Goal: Transaction & Acquisition: Download file/media

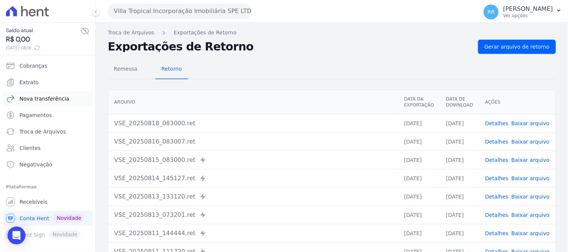
click at [50, 101] on span "Nova transferência" at bounding box center [44, 98] width 50 height 7
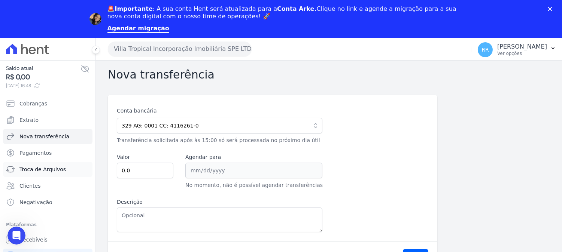
click at [51, 171] on span "Troca de Arquivos" at bounding box center [42, 169] width 46 height 7
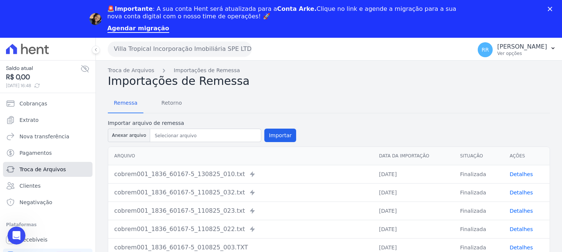
click at [57, 170] on span "Troca de Arquivos" at bounding box center [42, 169] width 46 height 7
click at [169, 103] on span "Retorno" at bounding box center [172, 103] width 30 height 15
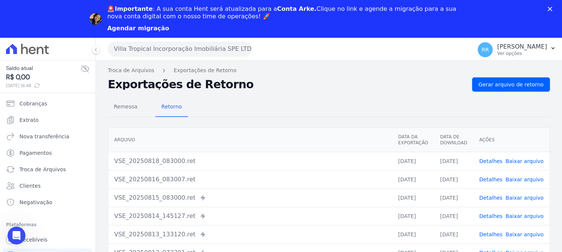
click at [145, 27] on link "Agendar migração" at bounding box center [138, 29] width 62 height 8
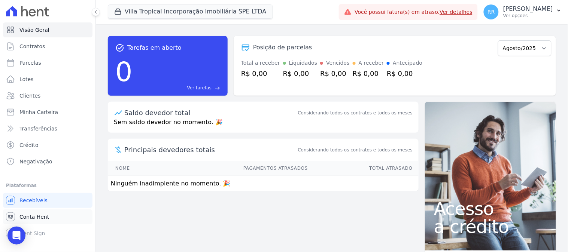
click at [47, 215] on link "Conta Hent" at bounding box center [48, 217] width 90 height 15
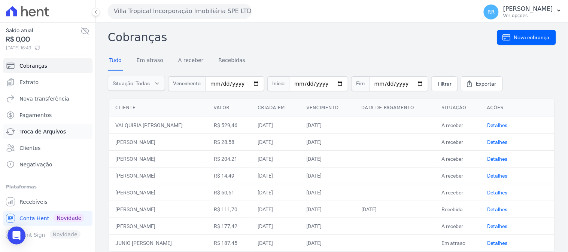
click at [51, 128] on span "Troca de Arquivos" at bounding box center [42, 131] width 46 height 7
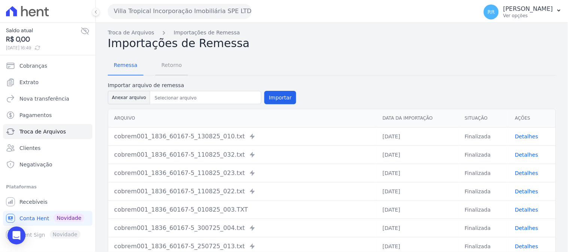
click at [166, 65] on span "Retorno" at bounding box center [172, 65] width 30 height 15
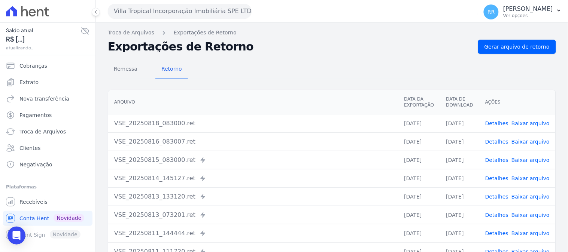
click at [174, 13] on button "Villa Tropical Incorporação Imobiliária SPE LTDA" at bounding box center [180, 11] width 144 height 15
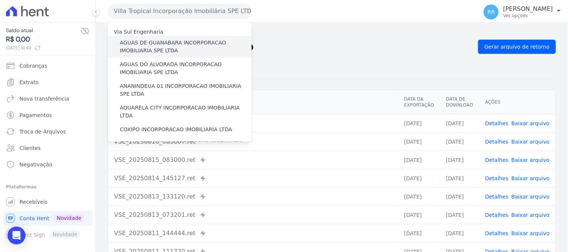
click at [171, 47] on label "AGUAS DE GUANABARA INCORPORACAO IMOBILIARIA SPE LTDA" at bounding box center [186, 47] width 132 height 16
click at [0, 0] on input "AGUAS DE GUANABARA INCORPORACAO IMOBILIARIA SPE LTDA" at bounding box center [0, 0] width 0 height 0
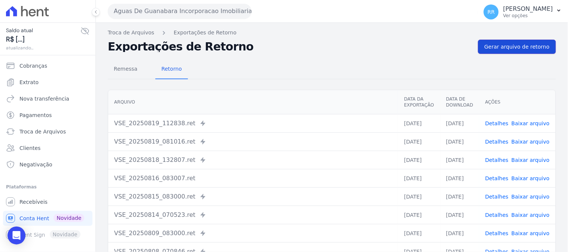
click at [510, 47] on span "Gerar arquivo de retorno" at bounding box center [517, 46] width 65 height 7
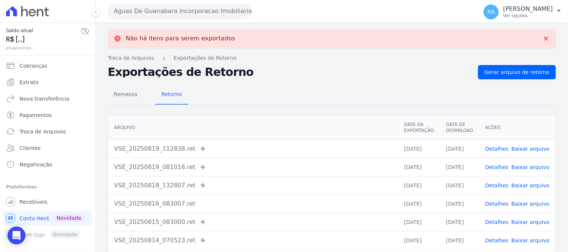
scroll to position [42, 0]
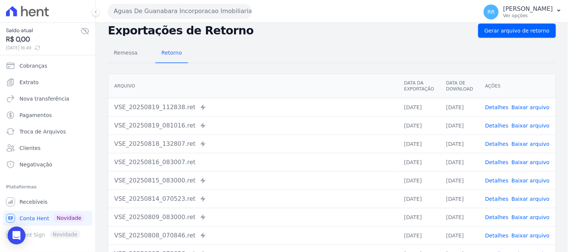
click at [526, 144] on link "Baixar arquivo" at bounding box center [531, 144] width 38 height 6
click at [540, 124] on link "Baixar arquivo" at bounding box center [531, 126] width 38 height 6
click at [532, 107] on link "Baixar arquivo" at bounding box center [531, 107] width 38 height 6
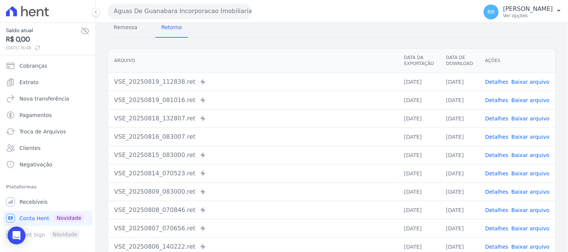
scroll to position [16, 0]
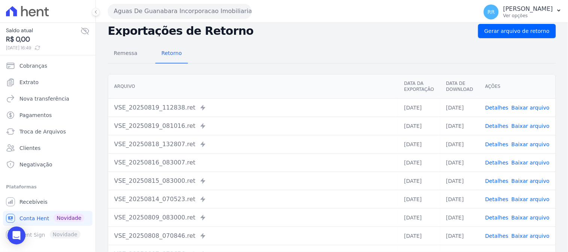
click at [173, 10] on button "Aguas De Guanabara Incorporacao Imobiliaria SPE LTDA" at bounding box center [180, 11] width 144 height 15
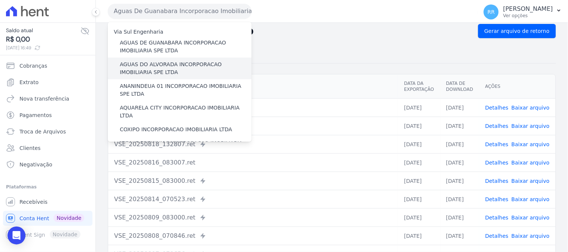
click at [159, 64] on label "AGUAS DO ALVORADA INCORPORACAO IMOBILIARIA SPE LTDA" at bounding box center [186, 69] width 132 height 16
click at [0, 0] on input "AGUAS DO ALVORADA INCORPORACAO IMOBILIARIA SPE LTDA" at bounding box center [0, 0] width 0 height 0
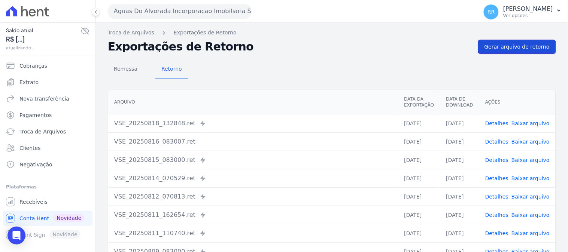
click at [486, 43] on span "Gerar arquivo de retorno" at bounding box center [517, 46] width 65 height 7
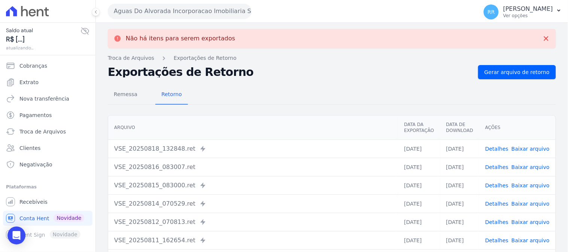
click at [525, 148] on link "Baixar arquivo" at bounding box center [531, 149] width 38 height 6
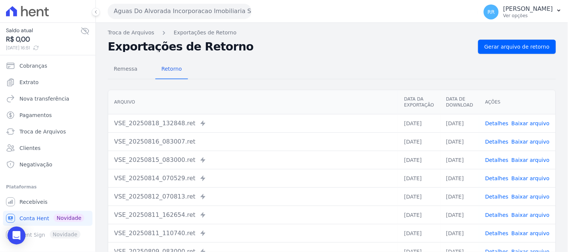
click at [167, 10] on button "Aguas Do Alvorada Incorporacao Imobiliaria SPE LTDA" at bounding box center [180, 11] width 144 height 15
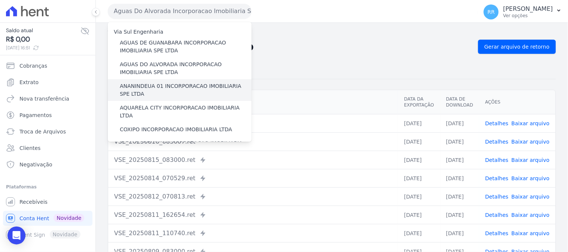
click at [156, 86] on label "ANANINDEUA 01 INCORPORACAO IMOBILIARIA SPE LTDA" at bounding box center [186, 90] width 132 height 16
click at [0, 0] on input "ANANINDEUA 01 INCORPORACAO IMOBILIARIA SPE LTDA" at bounding box center [0, 0] width 0 height 0
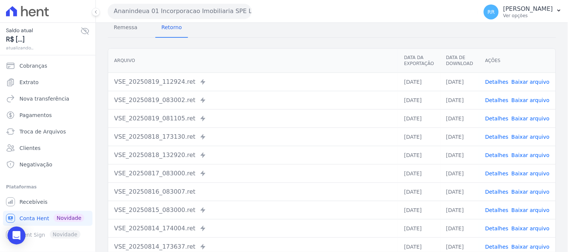
scroll to position [78, 0]
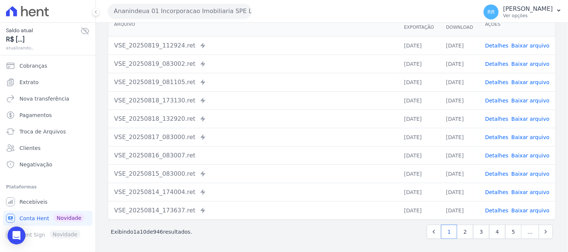
click at [527, 118] on link "Baixar arquivo" at bounding box center [531, 119] width 38 height 6
click at [540, 100] on link "Baixar arquivo" at bounding box center [531, 101] width 38 height 6
click at [537, 82] on link "Baixar arquivo" at bounding box center [531, 82] width 38 height 6
click at [536, 64] on link "Baixar arquivo" at bounding box center [531, 64] width 38 height 6
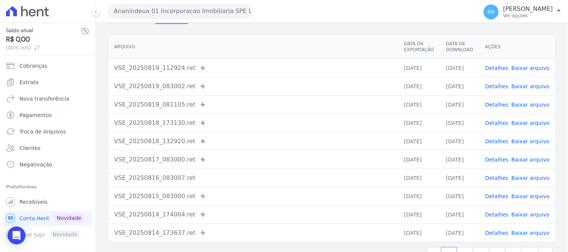
scroll to position [36, 0]
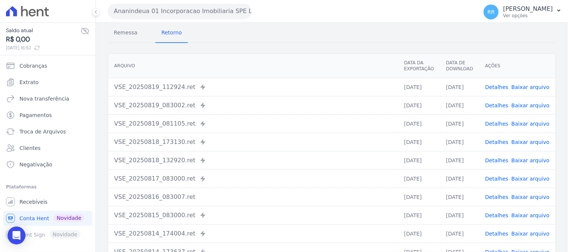
click at [532, 86] on link "Baixar arquivo" at bounding box center [531, 87] width 38 height 6
click at [190, 12] on button "Ananindeua 01 Incorporacao Imobiliaria SPE LTDA" at bounding box center [180, 11] width 144 height 15
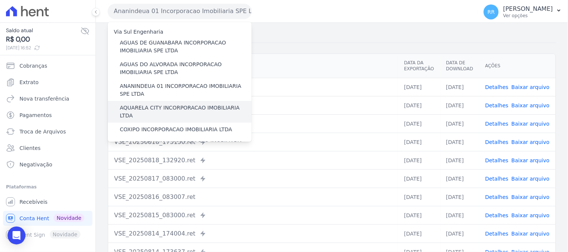
click at [170, 109] on label "AQUARELA CITY INCORPORACAO IMOBILIARIA LTDA" at bounding box center [186, 112] width 132 height 16
click at [0, 0] on input "AQUARELA CITY INCORPORACAO IMOBILIARIA LTDA" at bounding box center [0, 0] width 0 height 0
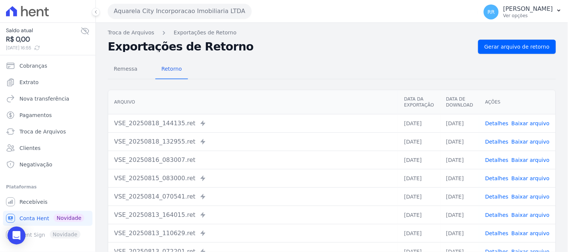
click at [177, 8] on button "Aquarela City Incorporacao Imobiliaria LTDA" at bounding box center [180, 11] width 144 height 15
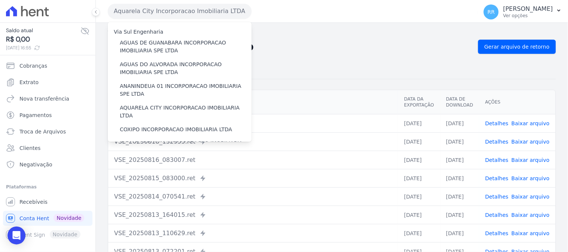
click at [177, 8] on button "Aquarela City Incorporacao Imobiliaria LTDA" at bounding box center [180, 11] width 144 height 15
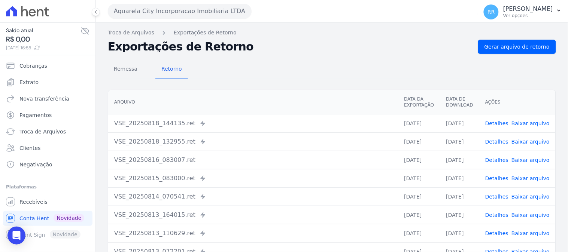
click at [177, 8] on button "Aquarela City Incorporacao Imobiliaria LTDA" at bounding box center [180, 11] width 144 height 15
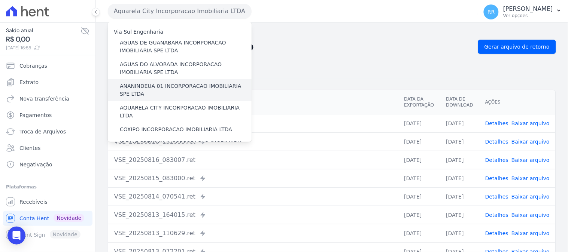
click at [169, 88] on label "ANANINDEUA 01 INCORPORACAO IMOBILIARIA SPE LTDA" at bounding box center [186, 90] width 132 height 16
click at [0, 0] on input "ANANINDEUA 01 INCORPORACAO IMOBILIARIA SPE LTDA" at bounding box center [0, 0] width 0 height 0
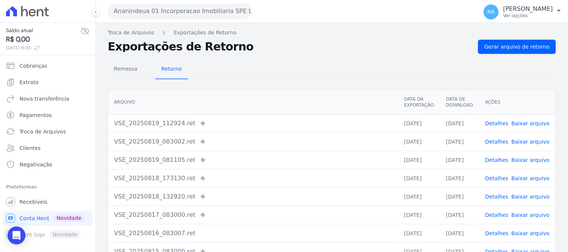
scroll to position [42, 0]
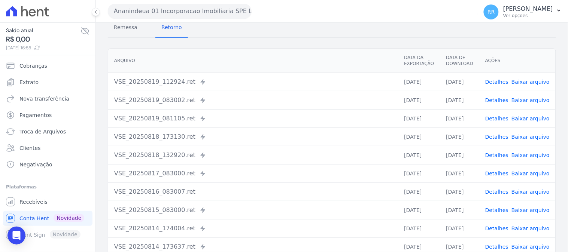
click at [524, 192] on link "Baixar arquivo" at bounding box center [531, 192] width 38 height 6
click at [541, 173] on link "Baixar arquivo" at bounding box center [531, 174] width 38 height 6
click at [181, 9] on button "Ananindeua 01 Incorporacao Imobiliaria SPE LTDA" at bounding box center [180, 11] width 144 height 15
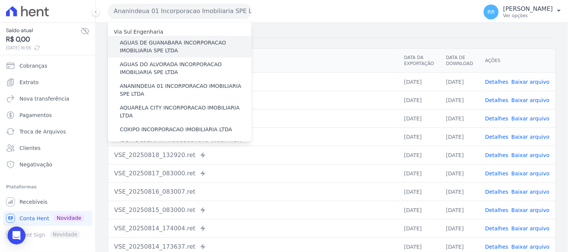
click at [188, 43] on label "AGUAS DE GUANABARA INCORPORACAO IMOBILIARIA SPE LTDA" at bounding box center [186, 47] width 132 height 16
click at [0, 0] on input "AGUAS DE GUANABARA INCORPORACAO IMOBILIARIA SPE LTDA" at bounding box center [0, 0] width 0 height 0
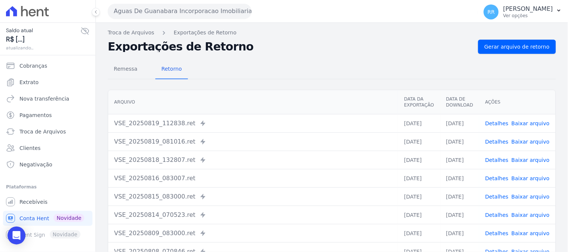
click at [232, 78] on div "Remessa Retorno" at bounding box center [332, 69] width 448 height 19
click at [521, 178] on link "Baixar arquivo" at bounding box center [531, 179] width 38 height 6
click at [159, 11] on button "Aguas De Guanabara Incorporacao Imobiliaria SPE LTDA" at bounding box center [180, 11] width 144 height 15
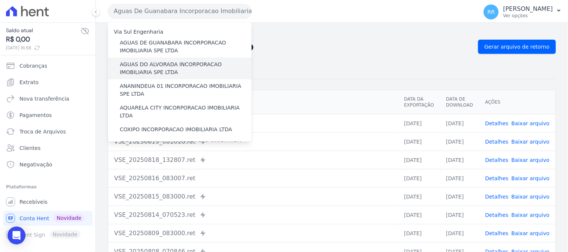
click at [157, 69] on label "AGUAS DO ALVORADA INCORPORACAO IMOBILIARIA SPE LTDA" at bounding box center [186, 69] width 132 height 16
click at [0, 0] on input "AGUAS DO ALVORADA INCORPORACAO IMOBILIARIA SPE LTDA" at bounding box center [0, 0] width 0 height 0
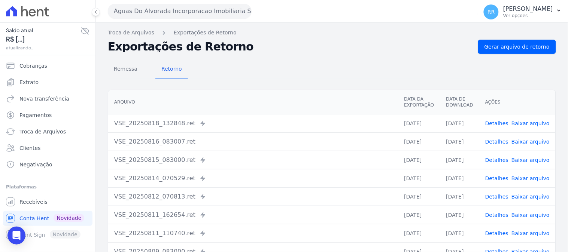
click at [522, 142] on link "Baixar arquivo" at bounding box center [531, 142] width 38 height 6
click at [529, 142] on link "Baixar arquivo" at bounding box center [531, 142] width 38 height 6
click at [175, 14] on button "Aguas Do Alvorada Incorporacao Imobiliaria SPE LTDA" at bounding box center [180, 11] width 144 height 15
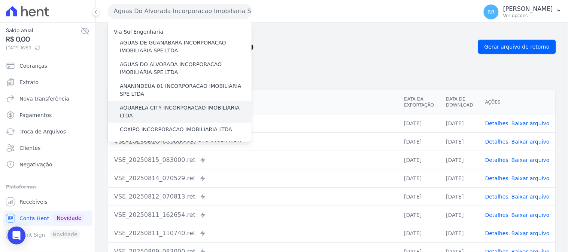
click at [169, 105] on label "AQUARELA CITY INCORPORACAO IMOBILIARIA LTDA" at bounding box center [186, 112] width 132 height 16
click at [0, 0] on input "AQUARELA CITY INCORPORACAO IMOBILIARIA LTDA" at bounding box center [0, 0] width 0 height 0
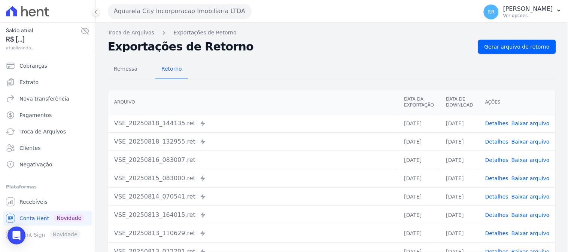
click at [367, 191] on td "VSE_20250814_070541.ret Enviado para Nexxera em: [DATE] 07:05" at bounding box center [253, 197] width 290 height 18
click at [527, 160] on link "Baixar arquivo" at bounding box center [531, 160] width 38 height 6
click at [540, 140] on link "Baixar arquivo" at bounding box center [531, 142] width 38 height 6
click at [537, 122] on link "Baixar arquivo" at bounding box center [531, 124] width 38 height 6
click at [154, 6] on button "Aquarela City Incorporacao Imobiliaria LTDA" at bounding box center [180, 11] width 144 height 15
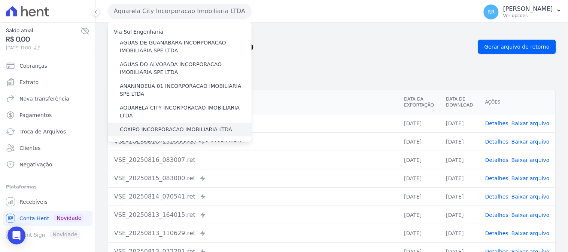
click at [179, 126] on label "COXIPO INCORPORACAO IMOBILIARIA LTDA" at bounding box center [176, 130] width 112 height 8
click at [0, 0] on input "COXIPO INCORPORACAO IMOBILIARIA LTDA" at bounding box center [0, 0] width 0 height 0
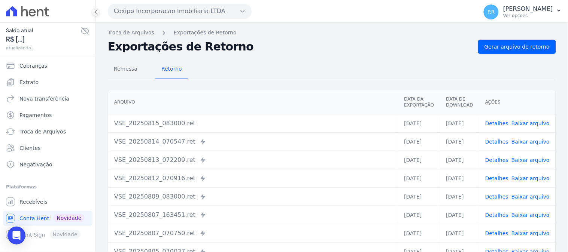
click at [480, 54] on div "Remessa Retorno [GEOGRAPHIC_DATA] Data da Exportação Data de Download Ações VSE…" at bounding box center [332, 189] width 448 height 271
click at [487, 49] on span "Gerar arquivo de retorno" at bounding box center [517, 46] width 65 height 7
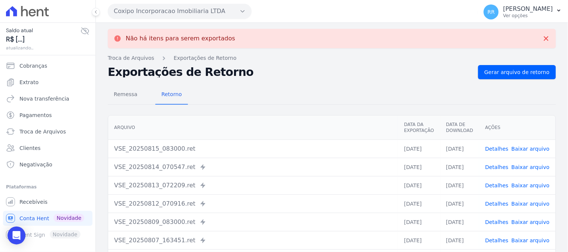
click at [190, 10] on button "Coxipo Incorporacao Imobiliaria LTDA" at bounding box center [180, 11] width 144 height 15
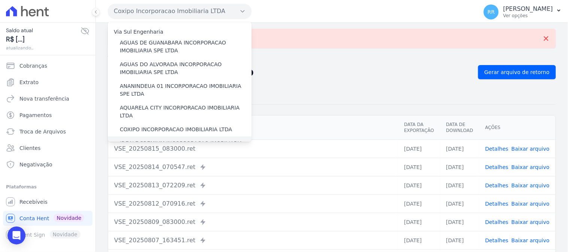
click at [185, 140] on label "IDEALE PREMIUM INCORPORACAO IMOBILIARIA LTDA" at bounding box center [186, 148] width 132 height 16
click at [0, 0] on input "IDEALE PREMIUM INCORPORACAO IMOBILIARIA LTDA" at bounding box center [0, 0] width 0 height 0
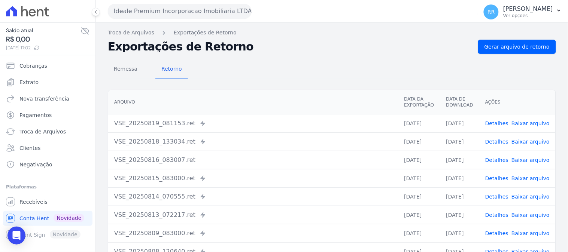
click at [527, 159] on link "Baixar arquivo" at bounding box center [531, 160] width 38 height 6
click at [541, 141] on link "Baixar arquivo" at bounding box center [531, 142] width 38 height 6
click at [536, 123] on link "Baixar arquivo" at bounding box center [531, 124] width 38 height 6
click at [187, 13] on button "Ideale Premium Incorporacao Imobiliaria LTDA" at bounding box center [180, 11] width 144 height 15
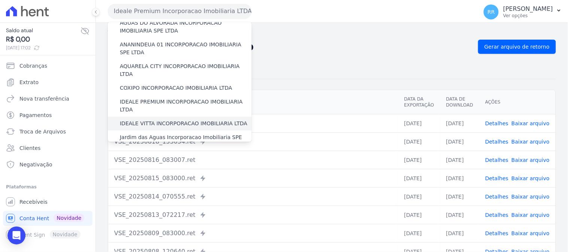
click at [192, 120] on label "IDEALE VITTA INCORPORACAO IMOBILIARIA LTDA" at bounding box center [183, 124] width 127 height 8
click at [0, 0] on input "IDEALE VITTA INCORPORACAO IMOBILIARIA LTDA" at bounding box center [0, 0] width 0 height 0
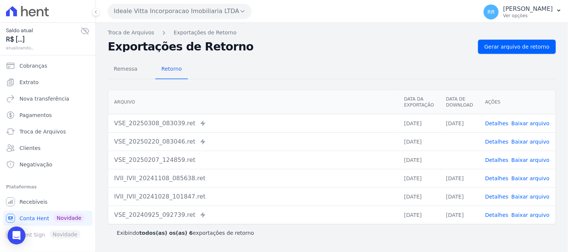
click at [182, 12] on button "Ideale Vitta Incorporacao Imobiliaria LTDA" at bounding box center [180, 11] width 144 height 15
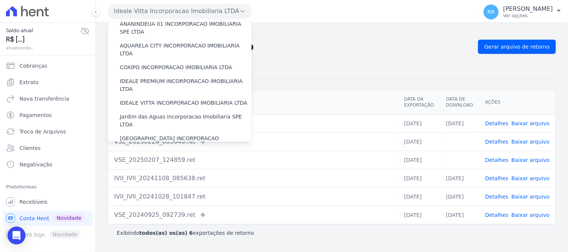
scroll to position [83, 0]
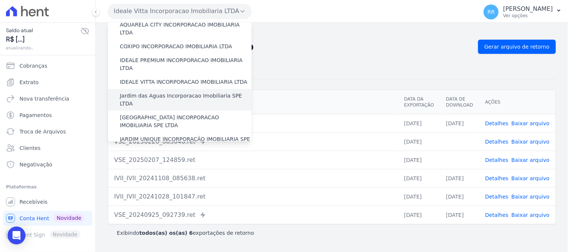
click at [189, 92] on label "Jardim das Aguas Incorporacao Imobiliaria SPE LTDA" at bounding box center [186, 100] width 132 height 16
click at [0, 0] on input "Jardim das Aguas Incorporacao Imobiliaria SPE LTDA" at bounding box center [0, 0] width 0 height 0
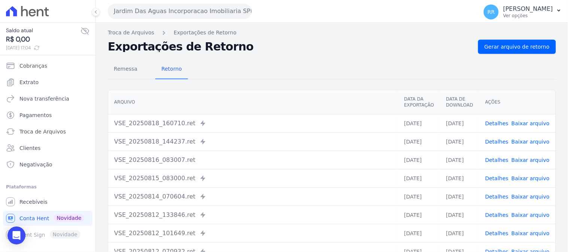
click at [528, 157] on link "Baixar arquivo" at bounding box center [531, 160] width 38 height 6
click at [540, 140] on link "Baixar arquivo" at bounding box center [531, 142] width 38 height 6
click at [174, 11] on button "Jardim Das Aguas Incorporacao Imobiliaria SPE LTDA" at bounding box center [180, 11] width 144 height 15
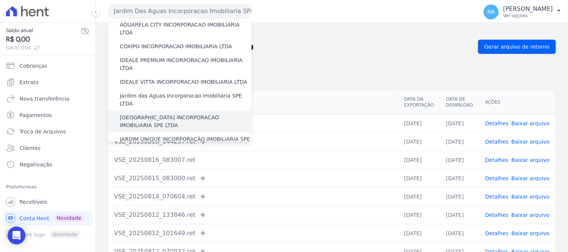
click at [197, 114] on label "[GEOGRAPHIC_DATA] INCORPORACAO IMOBILIARIA SPE LTDA" at bounding box center [186, 122] width 132 height 16
click at [0, 0] on input "[GEOGRAPHIC_DATA] INCORPORACAO IMOBILIARIA SPE LTDA" at bounding box center [0, 0] width 0 height 0
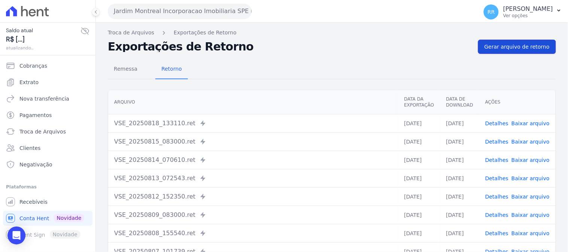
click at [521, 48] on span "Gerar arquivo de retorno" at bounding box center [517, 46] width 65 height 7
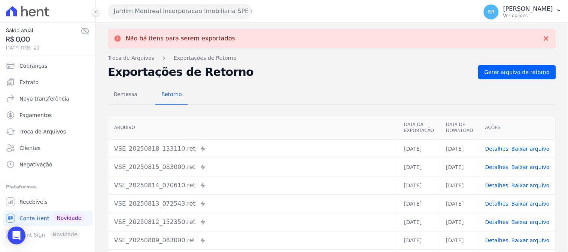
click at [195, 9] on button "Jardim Montreal Incorporacao Imobiliaria SPE LTDA" at bounding box center [180, 11] width 144 height 15
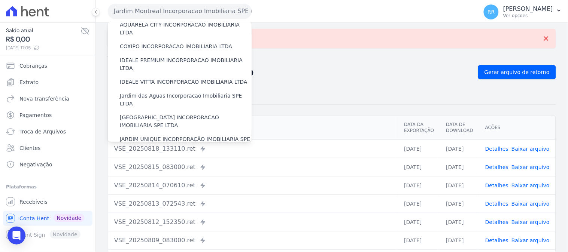
scroll to position [125, 0]
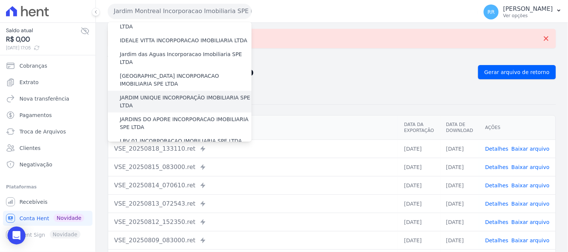
click at [185, 94] on label "JARDIM UNIQUE INCORPORAÇÃO IMOBILIARIA SPE LTDA" at bounding box center [186, 102] width 132 height 16
click at [0, 0] on input "JARDIM UNIQUE INCORPORAÇÃO IMOBILIARIA SPE LTDA" at bounding box center [0, 0] width 0 height 0
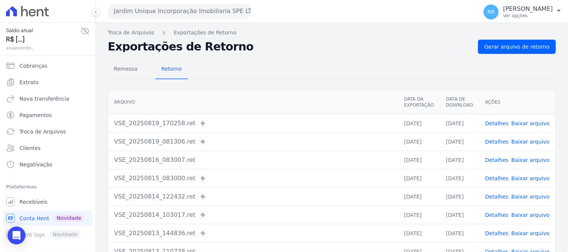
click at [527, 161] on link "Baixar arquivo" at bounding box center [531, 160] width 38 height 6
click at [161, 8] on button "Jardim Unique Incorporação Imobiliaria SPE LTDA" at bounding box center [180, 11] width 144 height 15
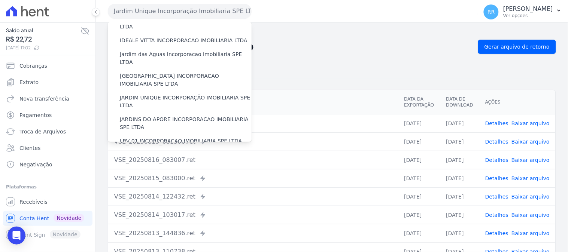
click at [196, 116] on label "JARDINS DO APORE INCORPORACAO IMOBILIARIA SPE LTDA" at bounding box center [186, 124] width 132 height 16
click at [0, 0] on input "JARDINS DO APORE INCORPORACAO IMOBILIARIA SPE LTDA" at bounding box center [0, 0] width 0 height 0
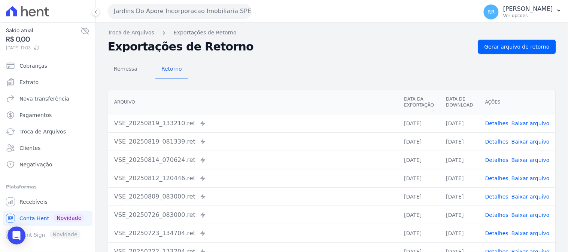
click at [186, 3] on div "Jardins Do Apore Incorporacao Imobiliaria SPE LTDA Via Sul Engenharia AGUAS DE …" at bounding box center [291, 11] width 367 height 23
click at [182, 10] on button "Jardins Do Apore Incorporacao Imobiliaria SPE LTDA" at bounding box center [180, 11] width 144 height 15
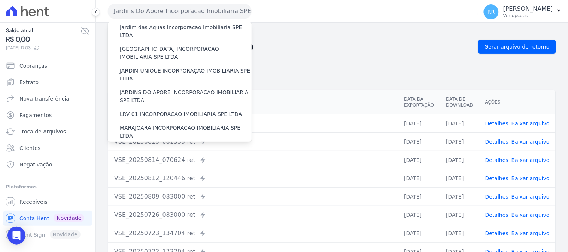
scroll to position [166, 0]
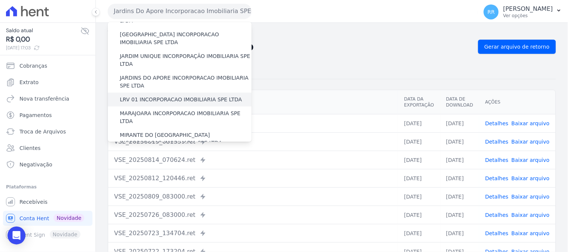
click at [182, 96] on label "LRV 01 INCORPORACAO IMOBILIARIA SPE LTDA" at bounding box center [181, 100] width 122 height 8
click at [0, 0] on input "LRV 01 INCORPORACAO IMOBILIARIA SPE LTDA" at bounding box center [0, 0] width 0 height 0
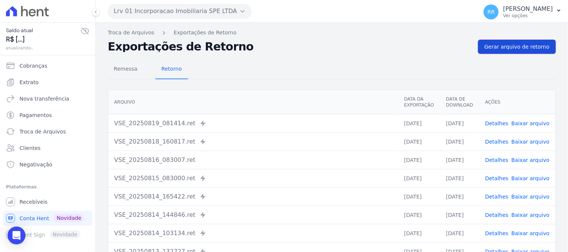
click at [508, 45] on span "Gerar arquivo de retorno" at bounding box center [517, 46] width 65 height 7
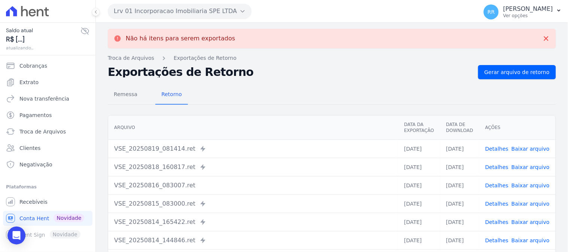
click at [528, 186] on link "Baixar arquivo" at bounding box center [531, 186] width 38 height 6
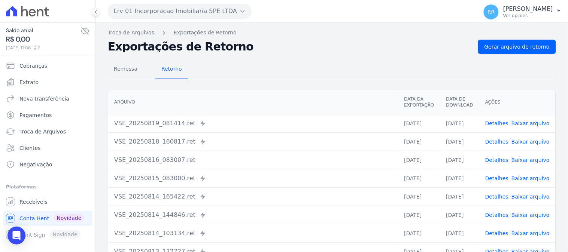
click at [156, 10] on button "Lrv 01 Incorporacao Imobiliaria SPE LTDA" at bounding box center [180, 11] width 144 height 15
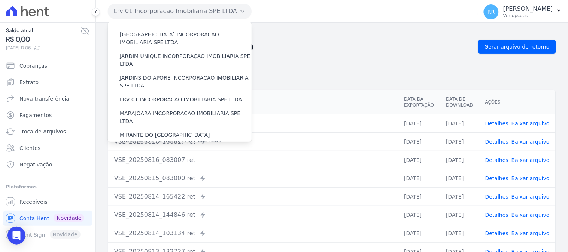
scroll to position [208, 0]
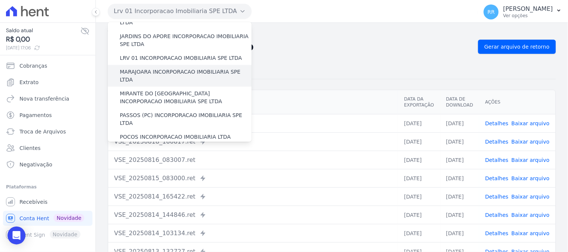
click at [180, 68] on label "MARAJOARA INCORPORACAO IMOBILIARIA SPE LTDA" at bounding box center [186, 76] width 132 height 16
click at [0, 0] on input "MARAJOARA INCORPORACAO IMOBILIARIA SPE LTDA" at bounding box center [0, 0] width 0 height 0
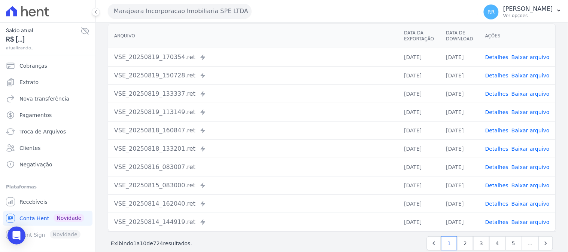
scroll to position [78, 0]
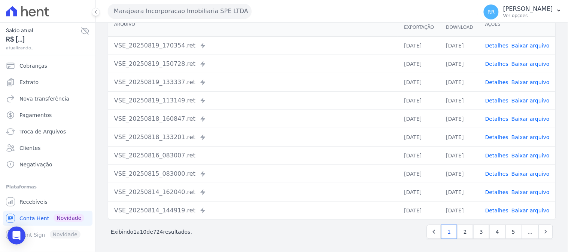
click at [522, 155] on link "Baixar arquivo" at bounding box center [531, 156] width 38 height 6
click at [539, 134] on link "Baixar arquivo" at bounding box center [531, 137] width 38 height 6
click at [537, 117] on link "Baixar arquivo" at bounding box center [531, 119] width 38 height 6
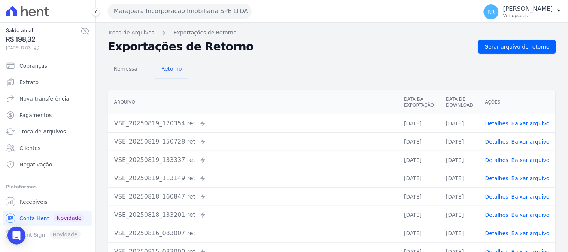
click at [190, 12] on button "Marajoara Incorporacao Imobiliaria SPE LTDA" at bounding box center [180, 11] width 144 height 15
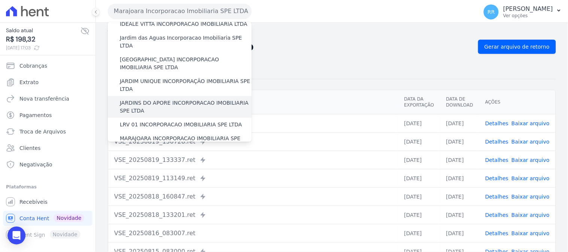
scroll to position [166, 0]
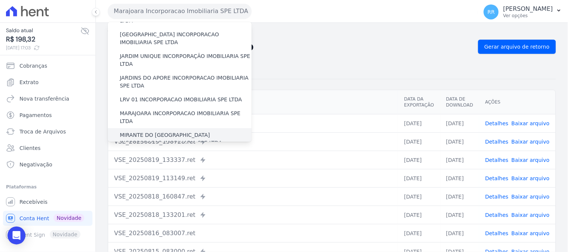
click at [198, 131] on label "MIRANTE DO [GEOGRAPHIC_DATA] INCORPORACAO IMOBILIARIA SPE LTDA" at bounding box center [186, 139] width 132 height 16
click at [0, 0] on input "MIRANTE DO [GEOGRAPHIC_DATA] INCORPORACAO IMOBILIARIA SPE LTDA" at bounding box center [0, 0] width 0 height 0
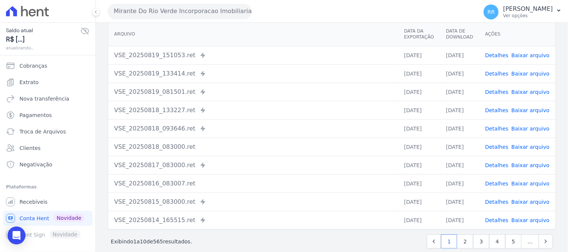
scroll to position [78, 0]
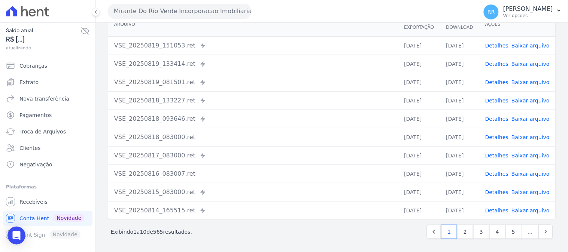
click at [526, 171] on link "Baixar arquivo" at bounding box center [531, 174] width 38 height 6
click at [540, 154] on link "Baixar arquivo" at bounding box center [531, 156] width 38 height 6
click at [189, 9] on button "Mirante Do Rio Verde Incorporacao Imobiliaria SPE LTDA" at bounding box center [180, 11] width 144 height 15
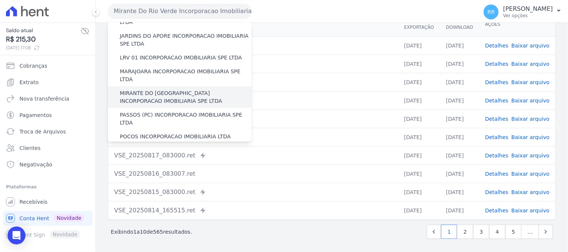
scroll to position [249, 0]
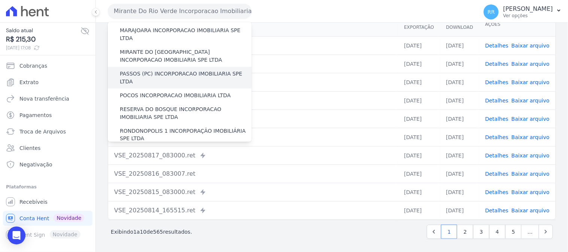
click at [180, 70] on label "PASSOS (PC) INCORPORACAO IMOBILIARIA SPE LTDA" at bounding box center [186, 78] width 132 height 16
click at [0, 0] on input "PASSOS (PC) INCORPORACAO IMOBILIARIA SPE LTDA" at bounding box center [0, 0] width 0 height 0
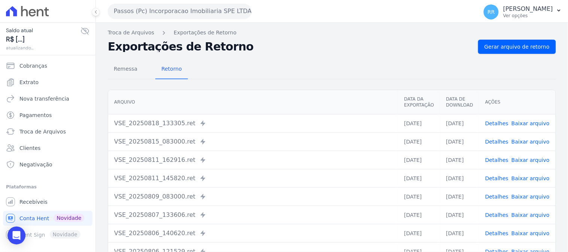
click at [209, 5] on button "Passos (Pc) Incorporacao Imobiliaria SPE LTDA" at bounding box center [180, 11] width 144 height 15
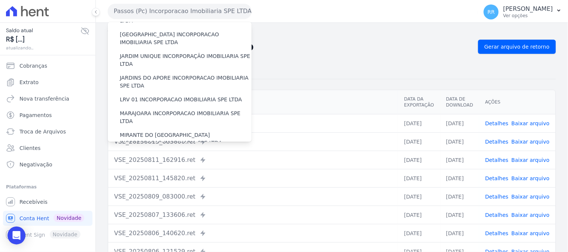
scroll to position [208, 0]
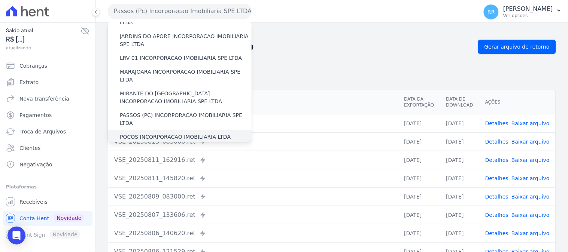
click at [183, 133] on label "POCOS INCORPORACAO IMOBILIARIA LTDA" at bounding box center [175, 137] width 111 height 8
click at [0, 0] on input "POCOS INCORPORACAO IMOBILIARIA LTDA" at bounding box center [0, 0] width 0 height 0
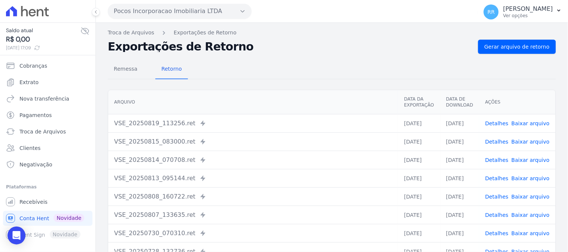
click at [185, 5] on button "Pocos Incorporacao Imobiliaria LTDA" at bounding box center [180, 11] width 144 height 15
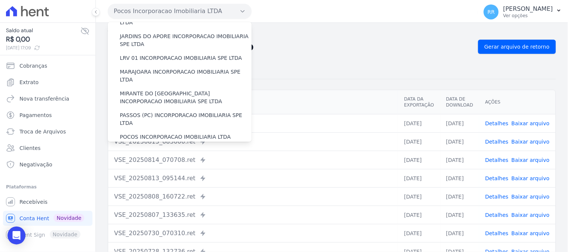
click at [182, 147] on label "RESERVA DO BOSQUE INCORPORACAO IMOBILIARIA SPE LTDA" at bounding box center [186, 155] width 132 height 16
click at [0, 0] on input "RESERVA DO BOSQUE INCORPORACAO IMOBILIARIA SPE LTDA" at bounding box center [0, 0] width 0 height 0
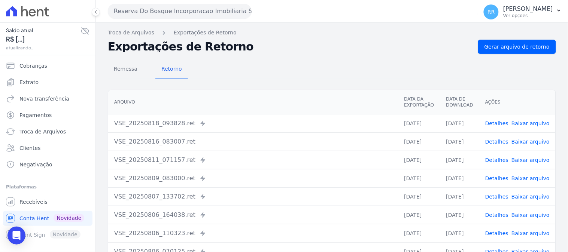
click at [532, 142] on link "Baixar arquivo" at bounding box center [531, 142] width 38 height 6
click at [187, 10] on button "Reserva Do Bosque Incorporacao Imobiliaria SPE LTDA" at bounding box center [180, 11] width 144 height 15
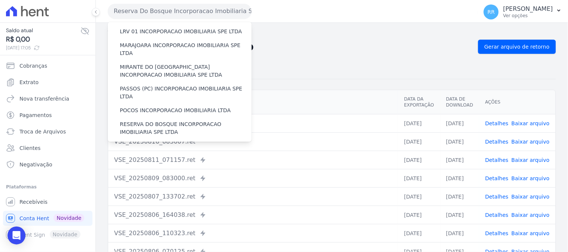
scroll to position [249, 0]
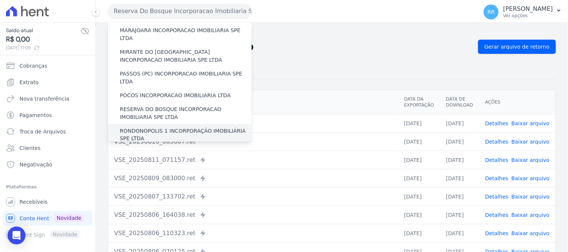
click at [187, 127] on label "RONDONOPOLIS 1 INCORPORAÇÃO IMOBILIÁRIA SPE LTDA" at bounding box center [186, 135] width 132 height 16
click at [0, 0] on input "RONDONOPOLIS 1 INCORPORAÇÃO IMOBILIÁRIA SPE LTDA" at bounding box center [0, 0] width 0 height 0
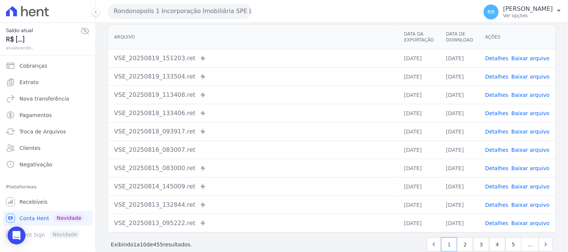
scroll to position [78, 0]
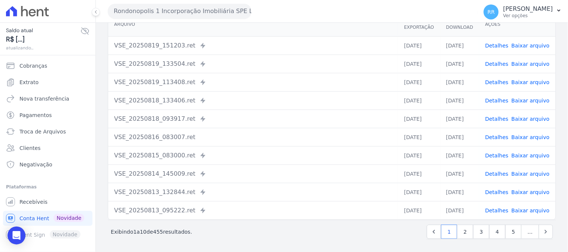
click at [530, 118] on link "Baixar arquivo" at bounding box center [531, 119] width 38 height 6
click at [536, 136] on link "Baixar arquivo" at bounding box center [531, 137] width 38 height 6
click at [208, 10] on button "Rondonopolis 1 Incorporação Imobiliária SPE LTDA" at bounding box center [180, 11] width 144 height 15
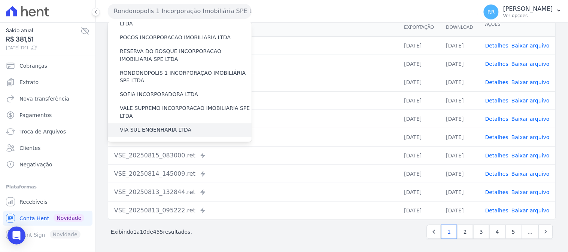
scroll to position [293, 0]
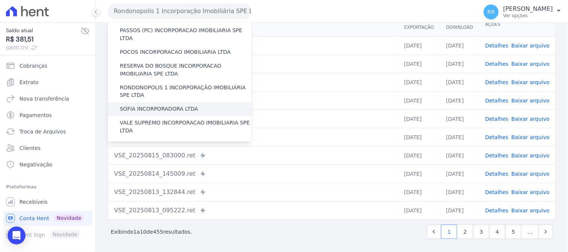
click at [196, 103] on div "SOFIA INCORPORADORA LTDA" at bounding box center [180, 110] width 144 height 14
click at [181, 106] on label "SOFIA INCORPORADORA LTDA" at bounding box center [159, 110] width 78 height 8
click at [0, 0] on input "SOFIA INCORPORADORA LTDA" at bounding box center [0, 0] width 0 height 0
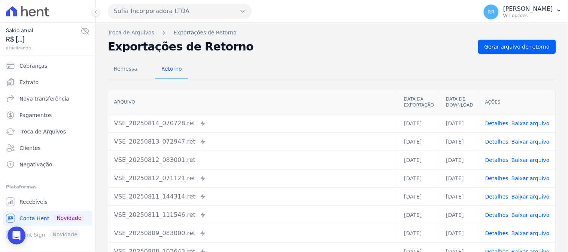
click at [169, 8] on button "Sofia Incorporadora LTDA" at bounding box center [180, 11] width 144 height 15
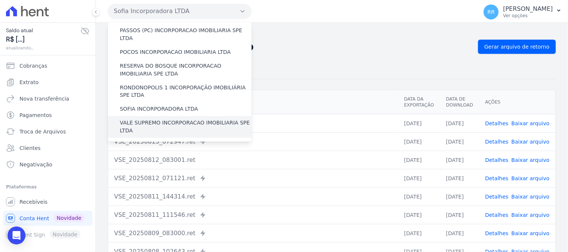
click at [181, 119] on label "VALE SUPREMO INCORPORACAO IMOBILIARIA SPE LTDA" at bounding box center [186, 127] width 132 height 16
click at [0, 0] on input "VALE SUPREMO INCORPORACAO IMOBILIARIA SPE LTDA" at bounding box center [0, 0] width 0 height 0
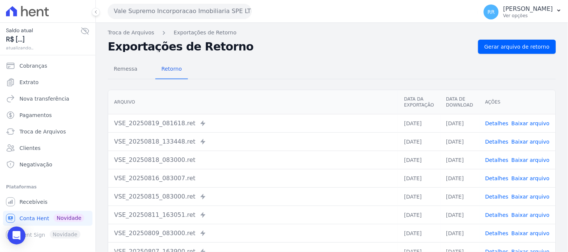
click at [528, 178] on link "Baixar arquivo" at bounding box center [531, 179] width 38 height 6
click at [199, 9] on button "Vale Supremo Incorporacao Imobiliaria SPE LTDA" at bounding box center [180, 11] width 144 height 15
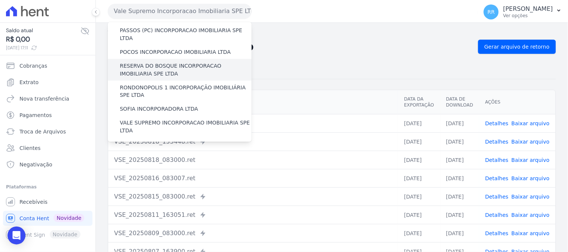
scroll to position [334, 0]
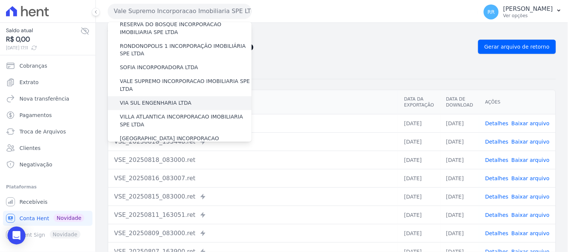
click at [174, 100] on label "VIA SUL ENGENHARIA LTDA" at bounding box center [156, 104] width 72 height 8
click at [0, 0] on input "VIA SUL ENGENHARIA LTDA" at bounding box center [0, 0] width 0 height 0
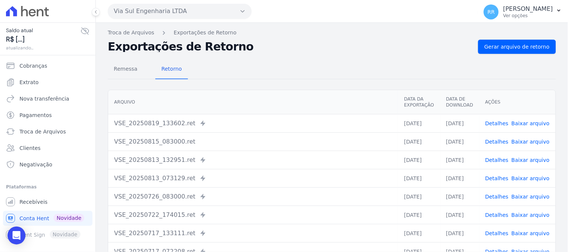
click at [183, 14] on button "Via Sul Engenharia LTDA" at bounding box center [180, 11] width 144 height 15
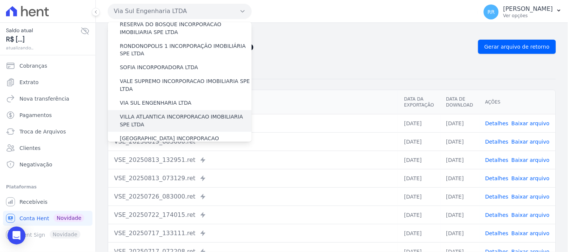
click at [192, 113] on label "VILLA ATLANTICA INCORPORACAO IMOBILIARIA SPE LTDA" at bounding box center [186, 121] width 132 height 16
click at [0, 0] on input "VILLA ATLANTICA INCORPORACAO IMOBILIARIA SPE LTDA" at bounding box center [0, 0] width 0 height 0
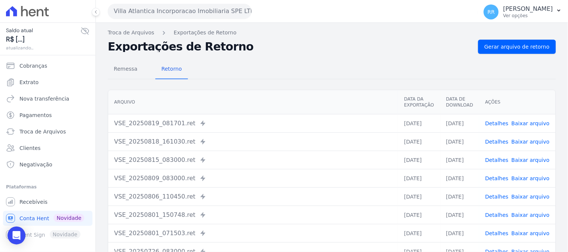
click at [169, 13] on button "Villa Atlantica Incorporacao Imobiliaria SPE LTDA" at bounding box center [180, 11] width 144 height 15
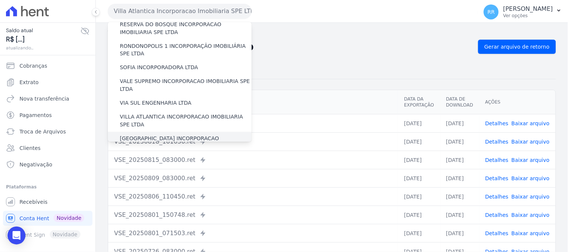
click at [194, 135] on label "[GEOGRAPHIC_DATA] INCORPORACAO IMOBILIARIA SPE LTDA" at bounding box center [186, 143] width 132 height 16
click at [0, 0] on input "[GEOGRAPHIC_DATA] INCORPORACAO IMOBILIARIA SPE LTDA" at bounding box center [0, 0] width 0 height 0
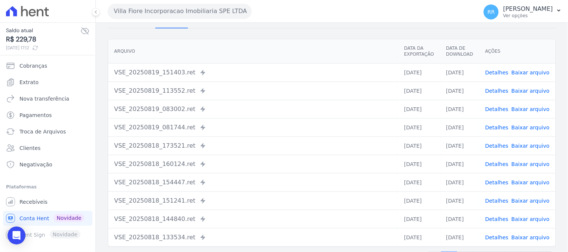
scroll to position [78, 0]
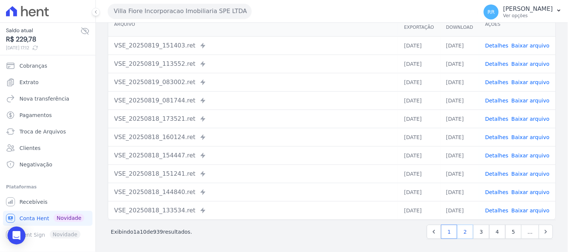
click at [464, 231] on link "2" at bounding box center [465, 232] width 16 height 14
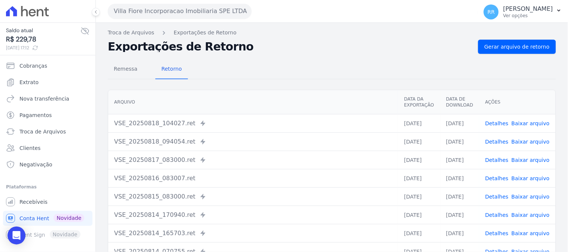
click at [521, 179] on link "Baixar arquivo" at bounding box center [531, 179] width 38 height 6
click at [540, 159] on link "Baixar arquivo" at bounding box center [531, 160] width 38 height 6
click at [194, 7] on button "Villa Fiore Incorporacao Imobiliaria SPE LTDA" at bounding box center [180, 11] width 144 height 15
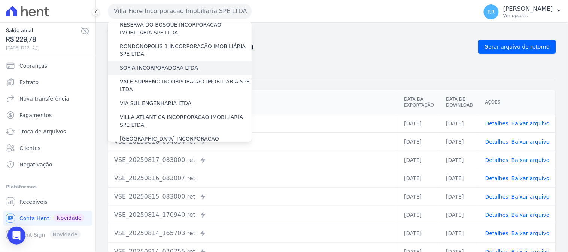
scroll to position [334, 0]
click at [188, 157] on label "VILLA TROPICAL INCORPORAÇÃO IMOBILIÁRIA SPE LTDA" at bounding box center [186, 165] width 132 height 16
click at [0, 0] on input "VILLA TROPICAL INCORPORAÇÃO IMOBILIÁRIA SPE LTDA" at bounding box center [0, 0] width 0 height 0
